Goal: Transaction & Acquisition: Purchase product/service

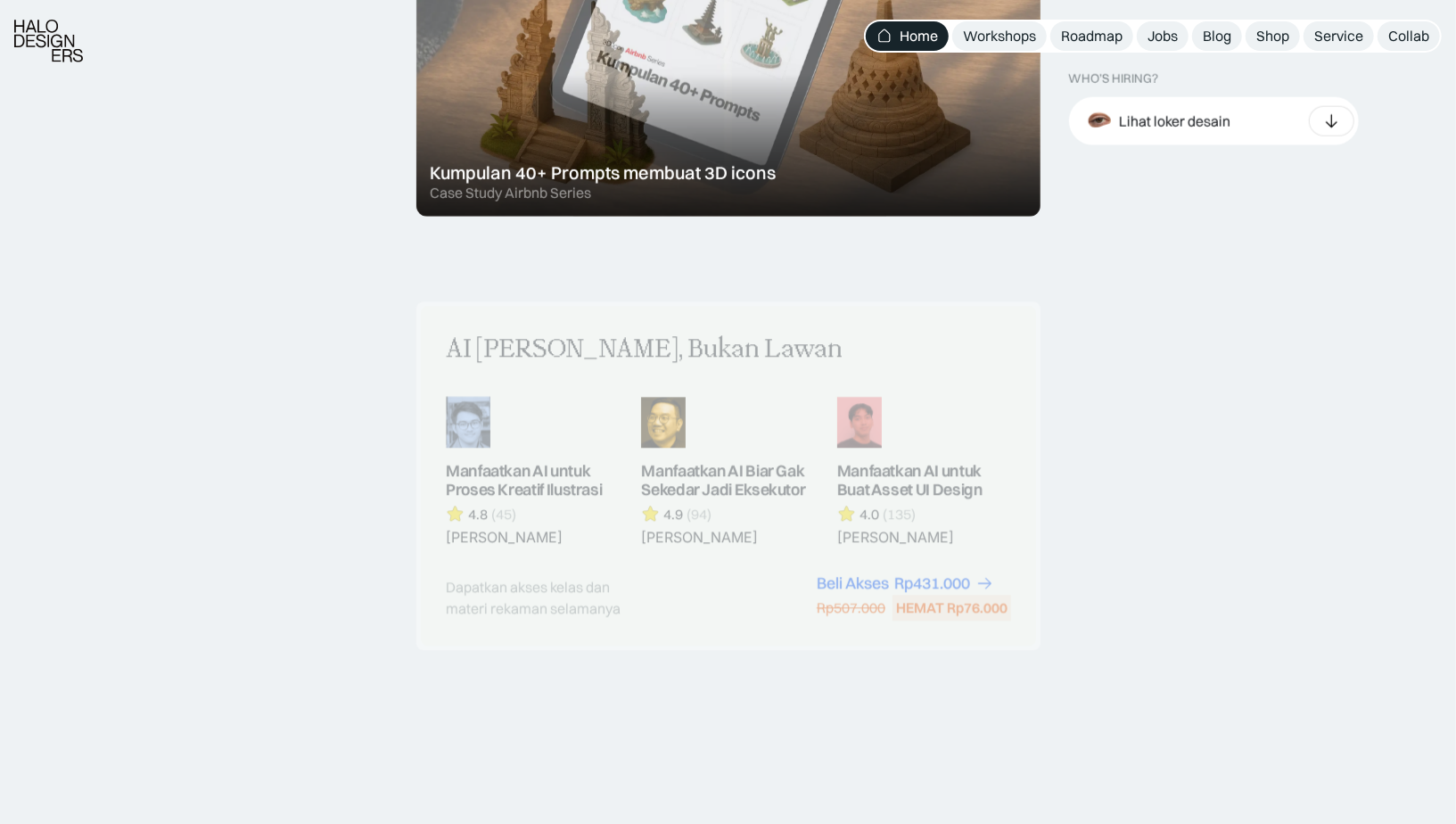
scroll to position [1979, 0]
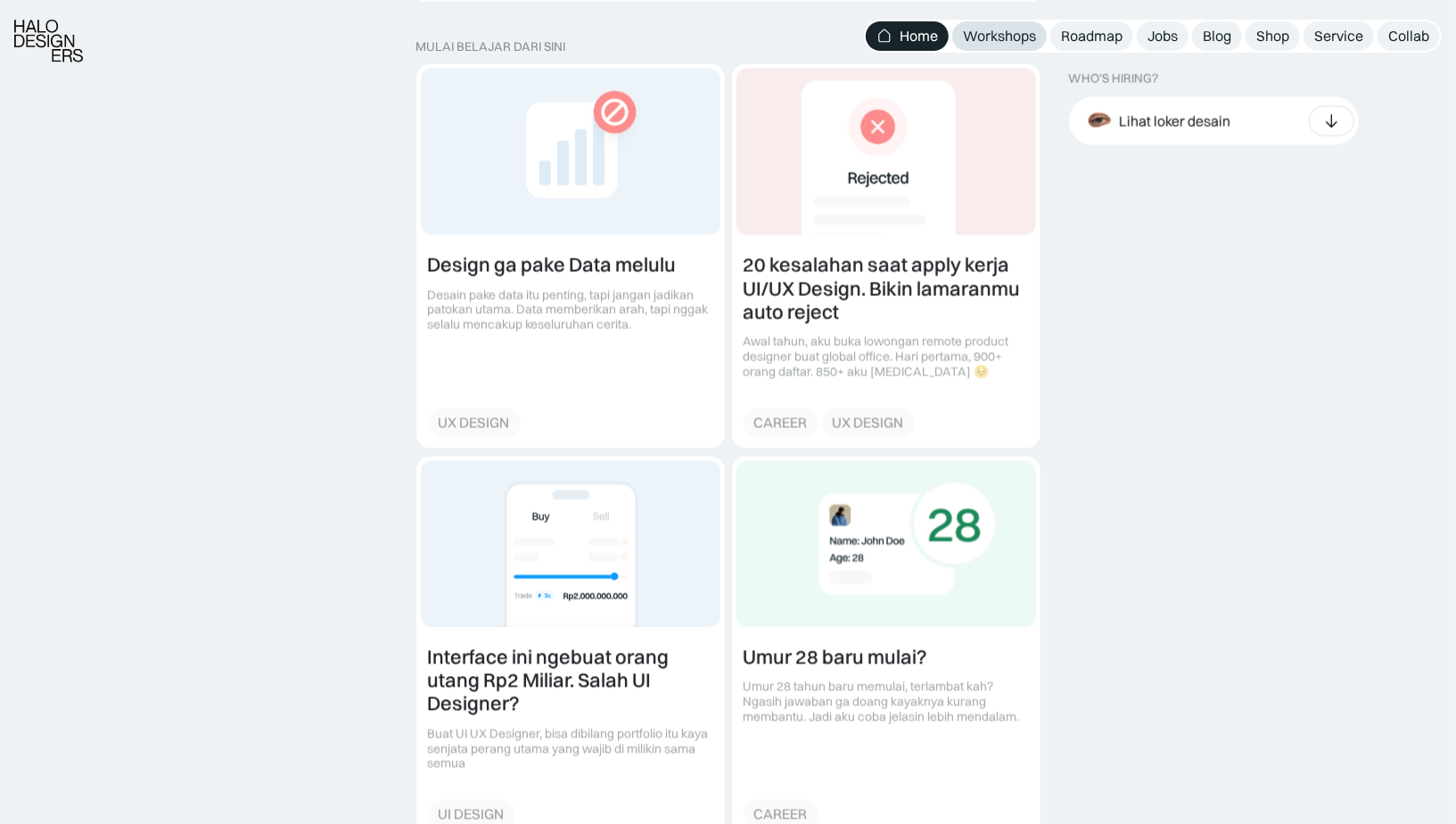
click at [1010, 47] on link "Workshops" at bounding box center [999, 36] width 94 height 30
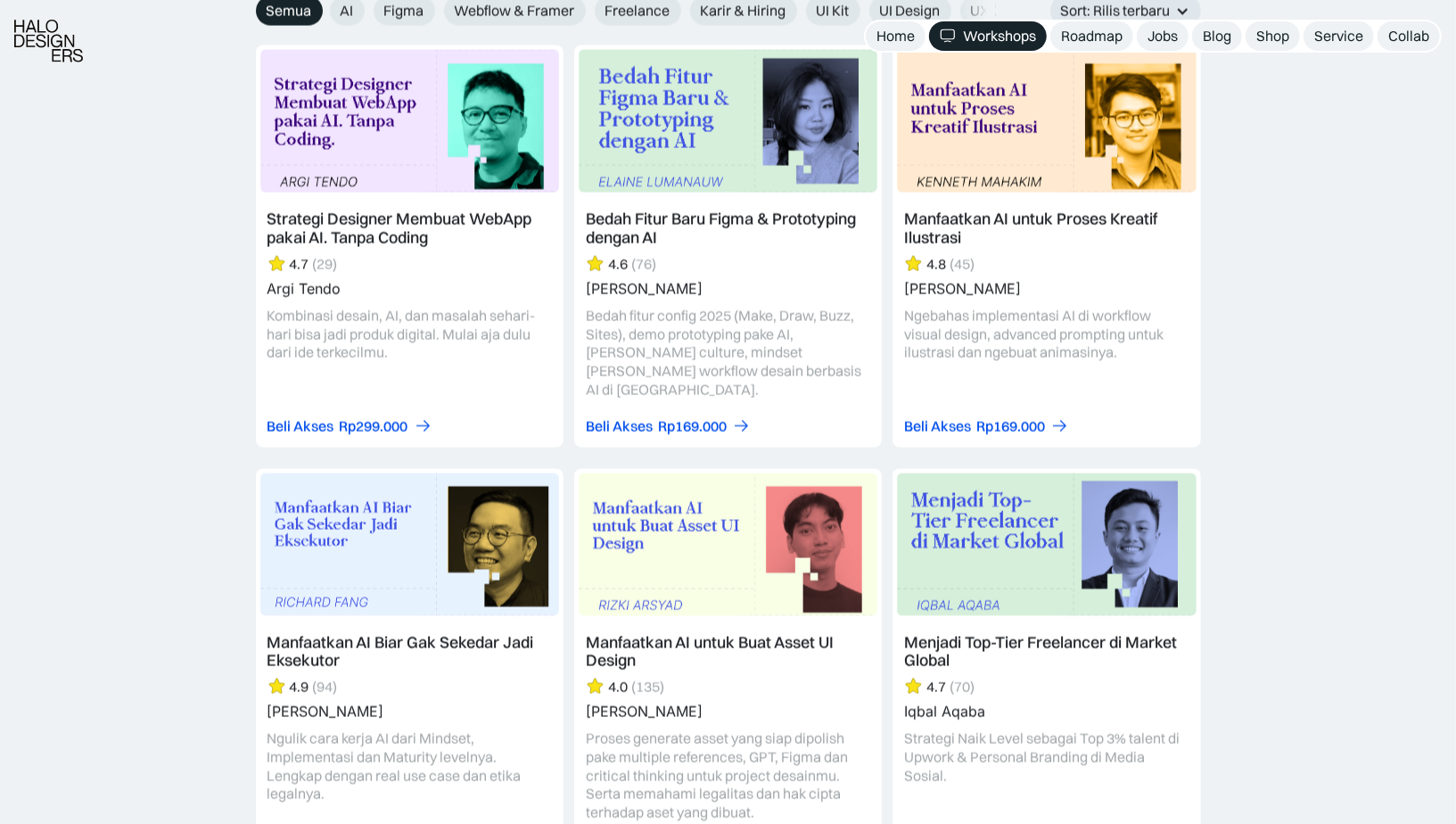
scroll to position [2102, 0]
click at [1269, 33] on div "Shop" at bounding box center [1272, 36] width 33 height 19
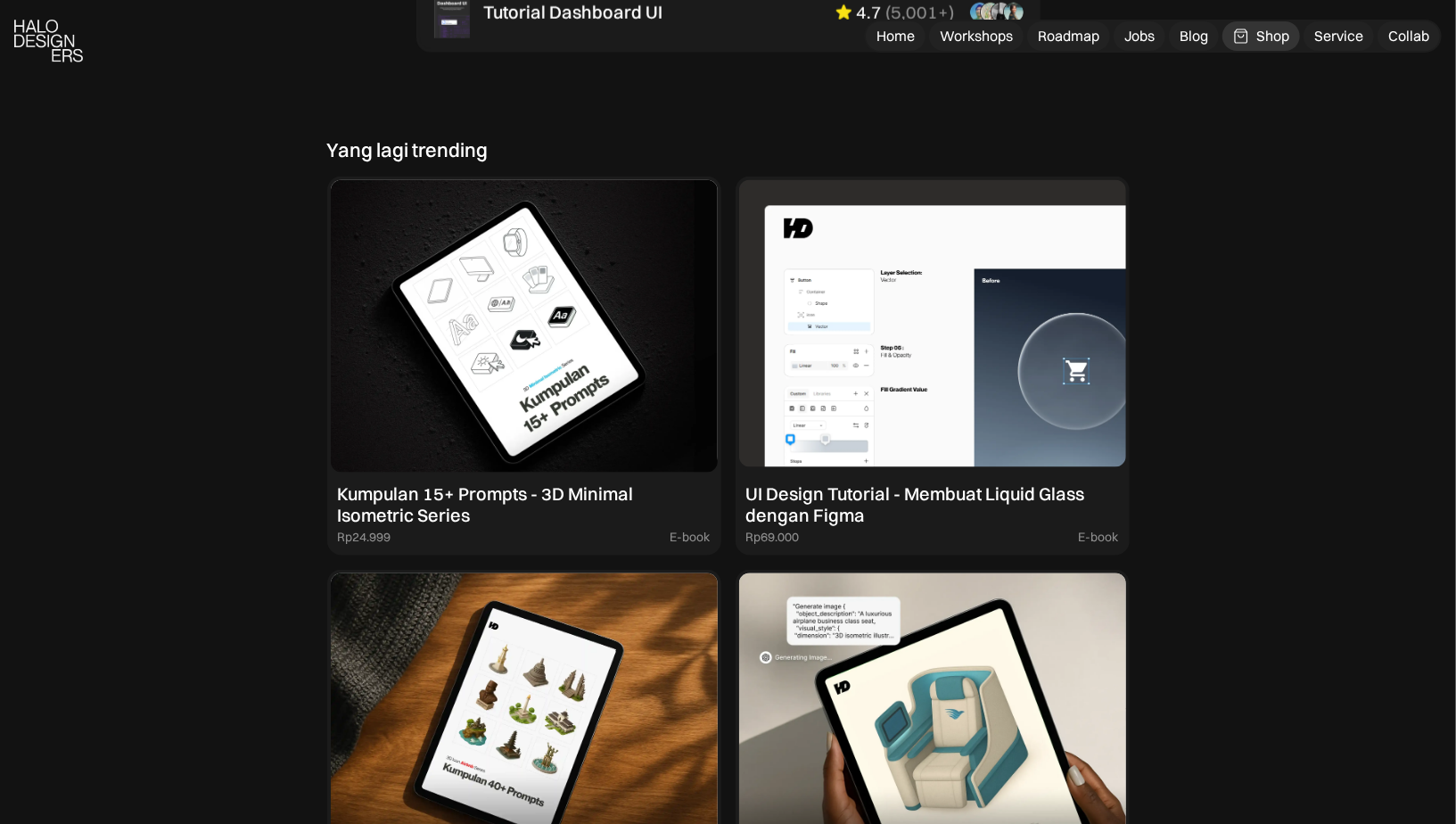
scroll to position [1561, 0]
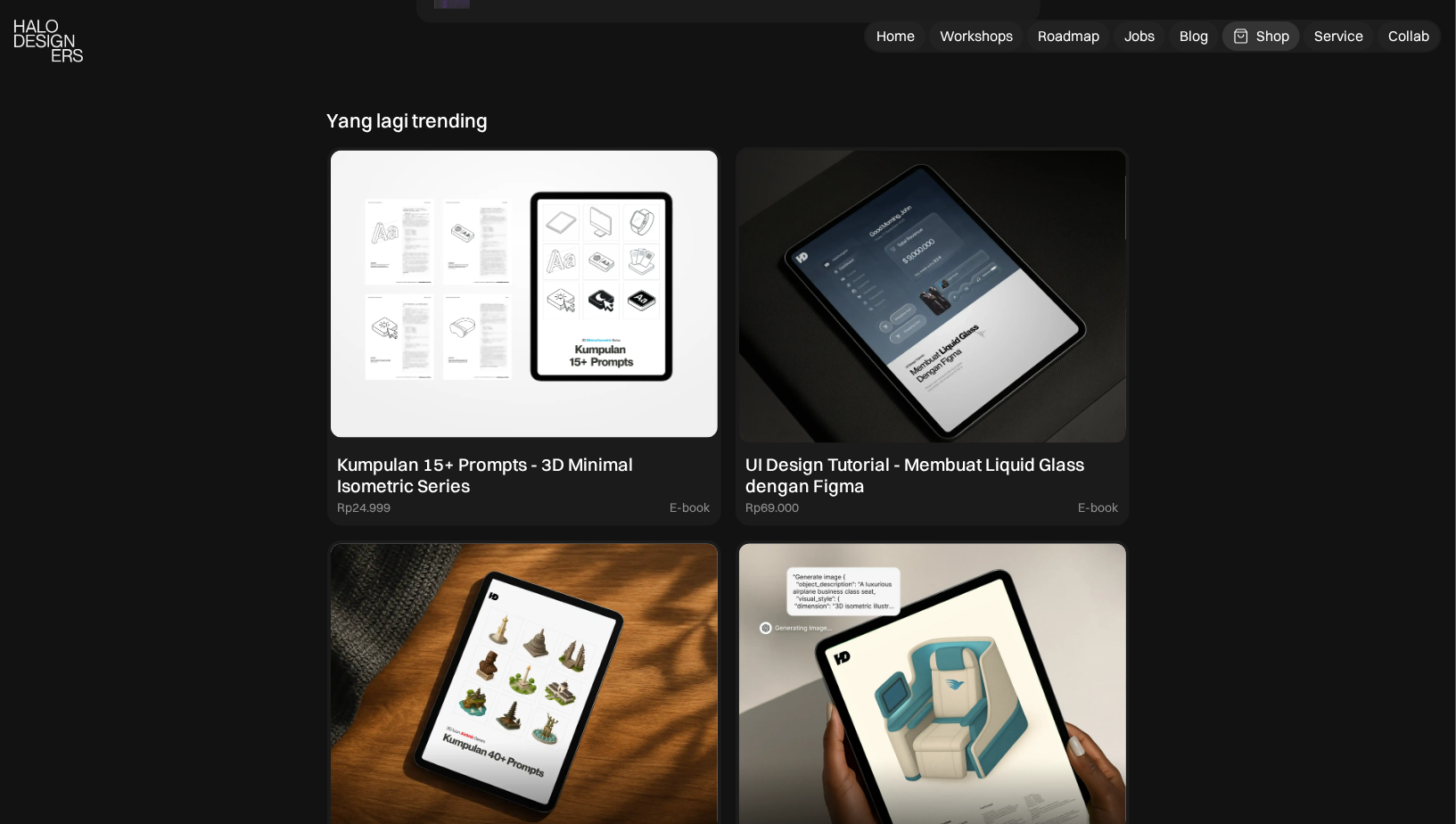
click at [585, 356] on img at bounding box center [524, 296] width 387 height 292
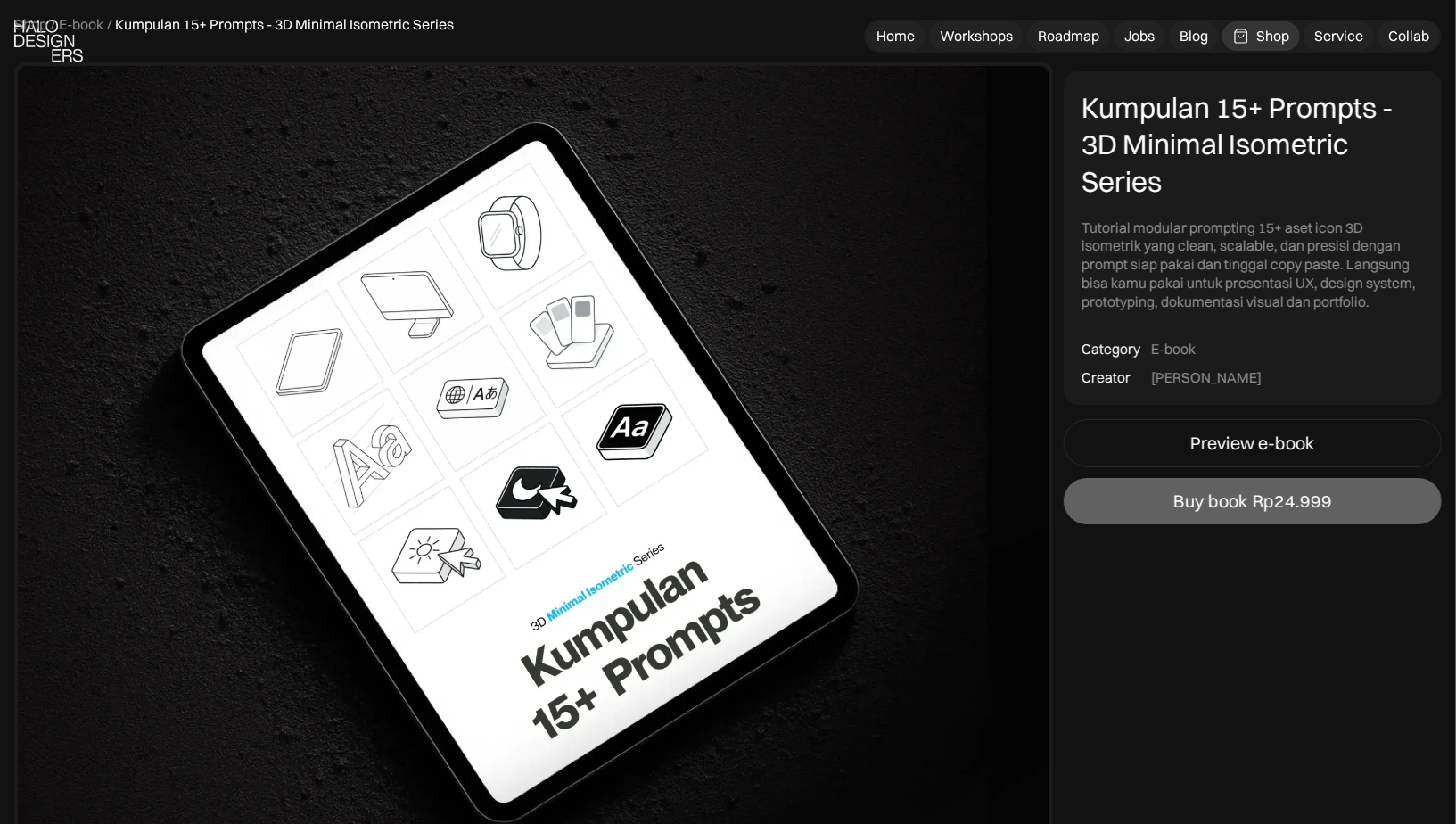
scroll to position [75, 0]
